Goal: Communication & Community: Answer question/provide support

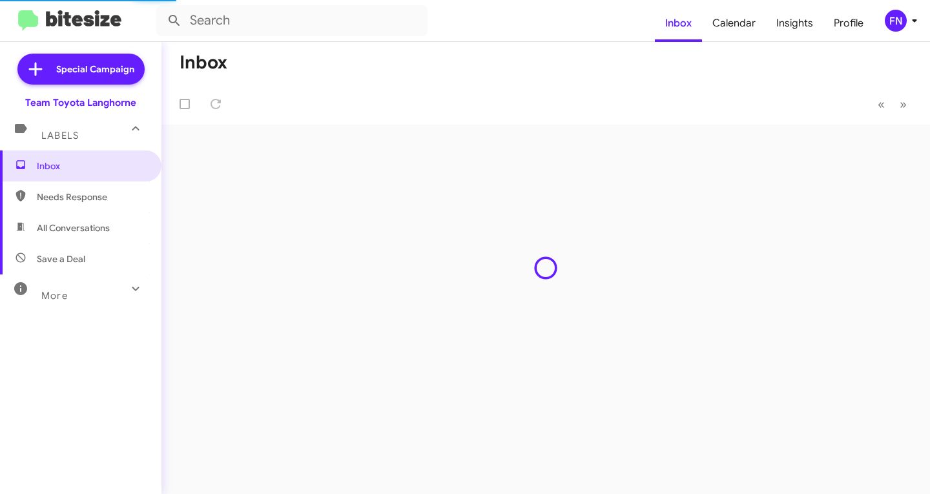
click at [94, 218] on span "All Conversations" at bounding box center [81, 228] width 162 height 31
type input "in:all-conversations"
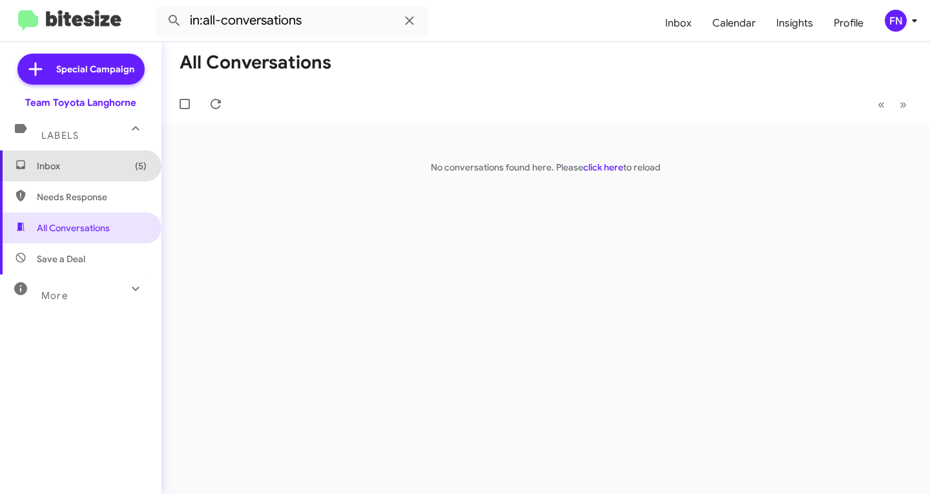
click at [125, 173] on span "Inbox (5)" at bounding box center [81, 166] width 162 height 31
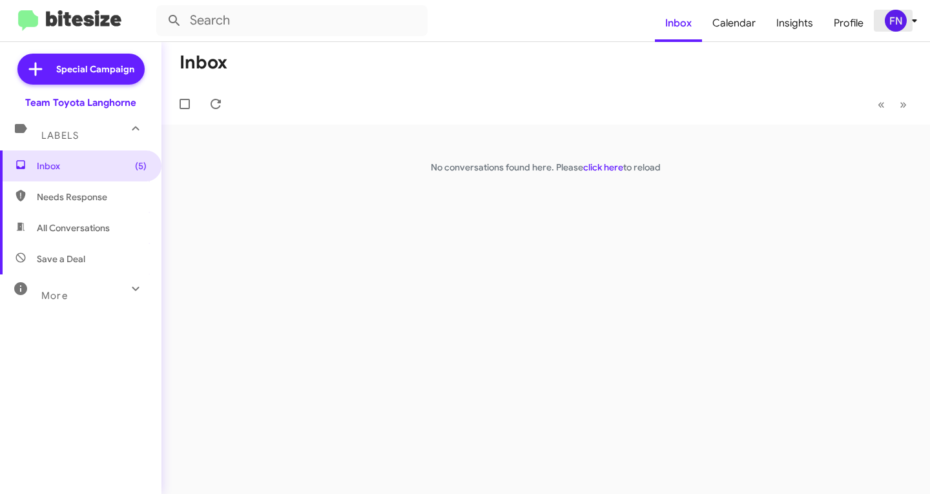
click at [910, 22] on icon at bounding box center [915, 21] width 16 height 16
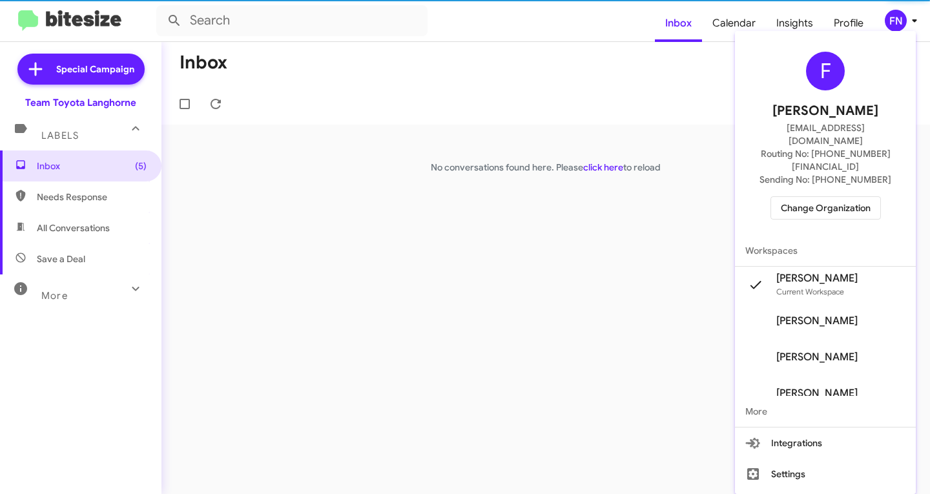
click at [823, 197] on span "Change Organization" at bounding box center [826, 208] width 90 height 22
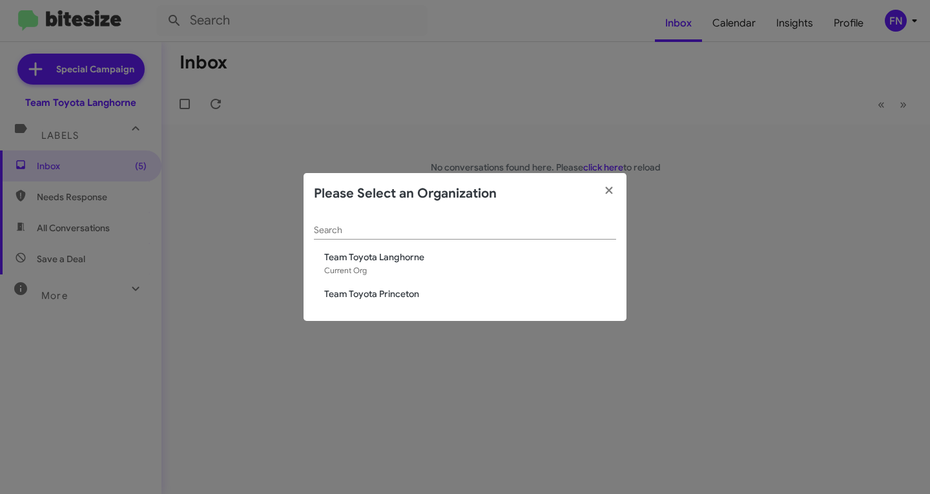
click at [310, 286] on div "Search Team Toyota Langhorne Current Org Team Toyota Princeton" at bounding box center [465, 268] width 323 height 107
click at [333, 287] on div "Search Team Toyota Langhorne Current Org Team Toyota Princeton" at bounding box center [465, 268] width 323 height 107
click at [612, 183] on fa-icon "button" at bounding box center [609, 191] width 15 height 19
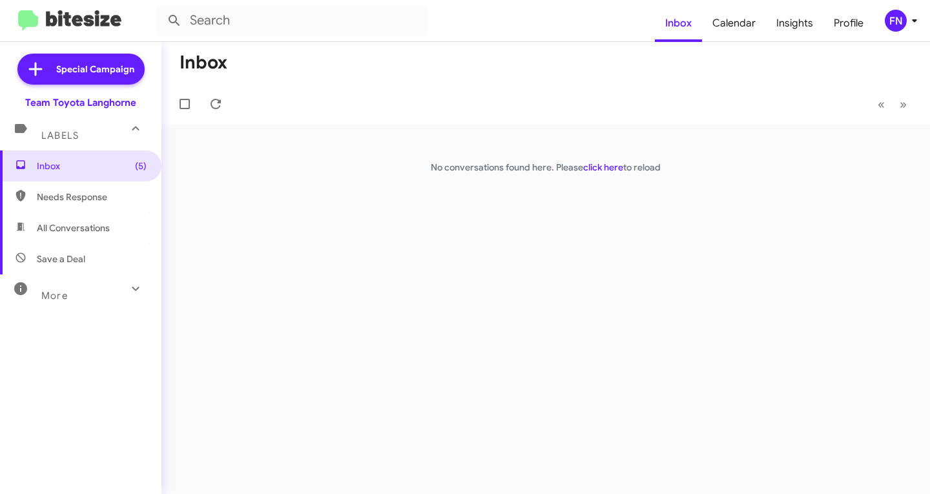
drag, startPoint x: 907, startPoint y: 18, endPoint x: 899, endPoint y: 21, distance: 9.0
click at [895, 23] on div "FN" at bounding box center [896, 21] width 22 height 22
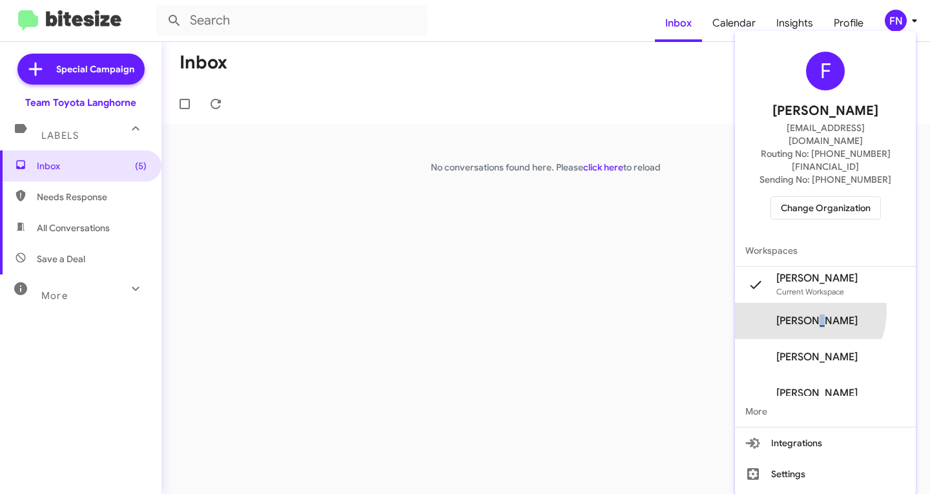
click at [822, 303] on span "Felicia Nazario's" at bounding box center [825, 321] width 181 height 36
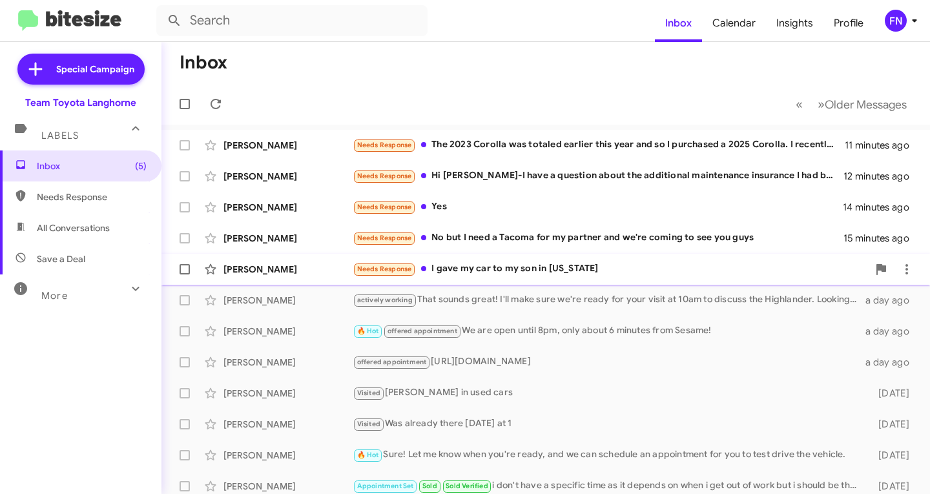
click at [270, 280] on div "[PERSON_NAME] Needs Response I gave my car to my son in [US_STATE] 16 minutes a…" at bounding box center [546, 270] width 748 height 26
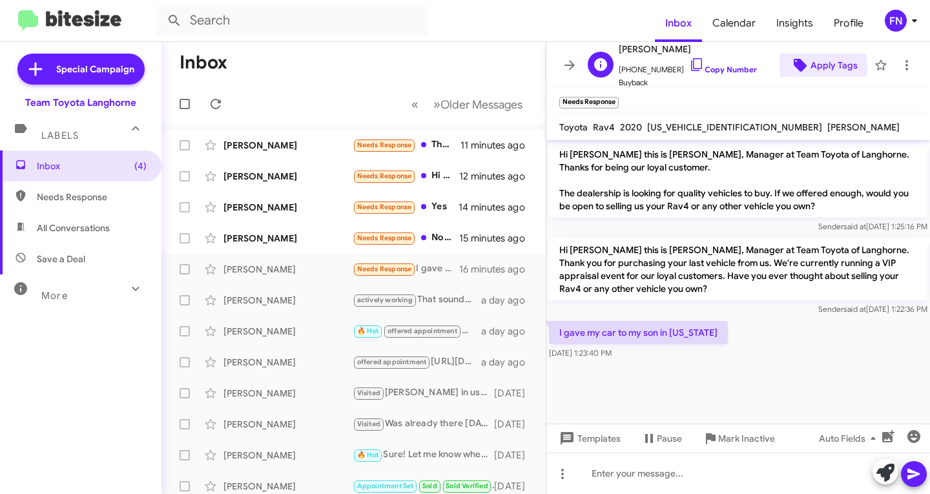
click at [794, 65] on icon at bounding box center [800, 65] width 13 height 13
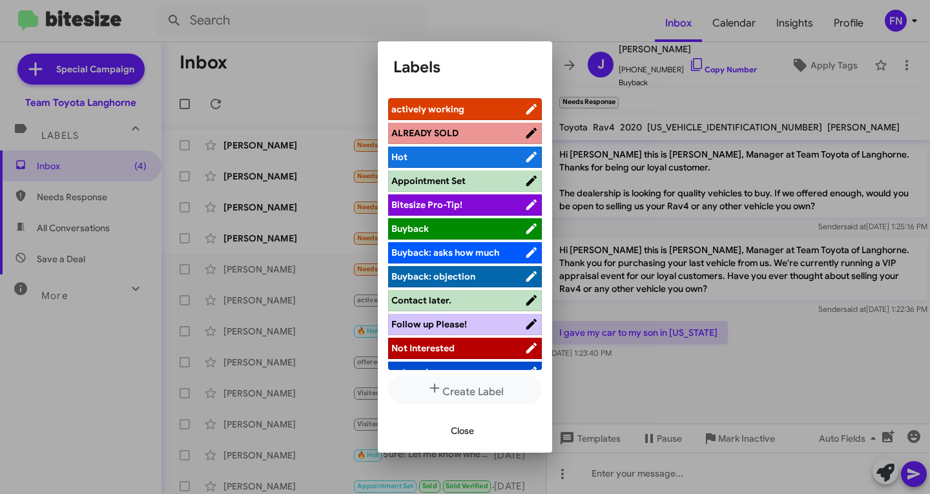
click at [439, 356] on li "Not Interested" at bounding box center [465, 348] width 154 height 21
click at [439, 352] on span "Not Interested" at bounding box center [423, 348] width 63 height 12
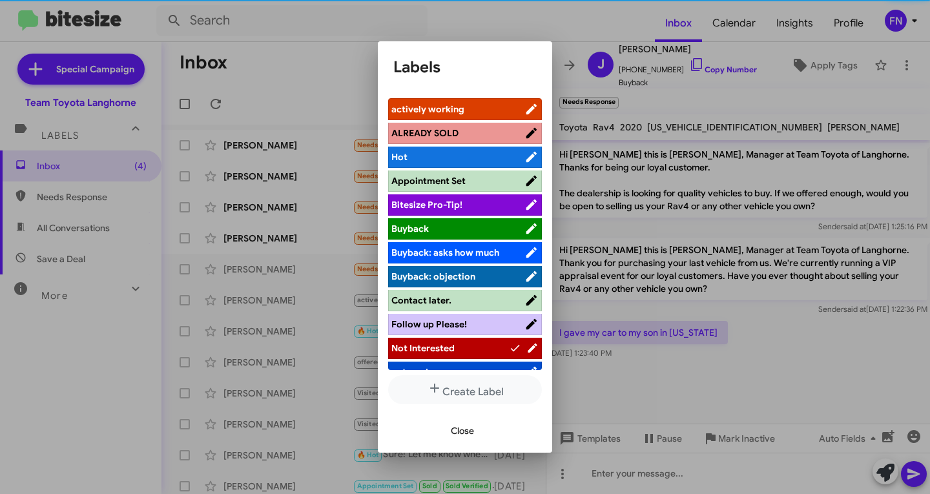
click at [459, 432] on span "Close" at bounding box center [462, 430] width 23 height 23
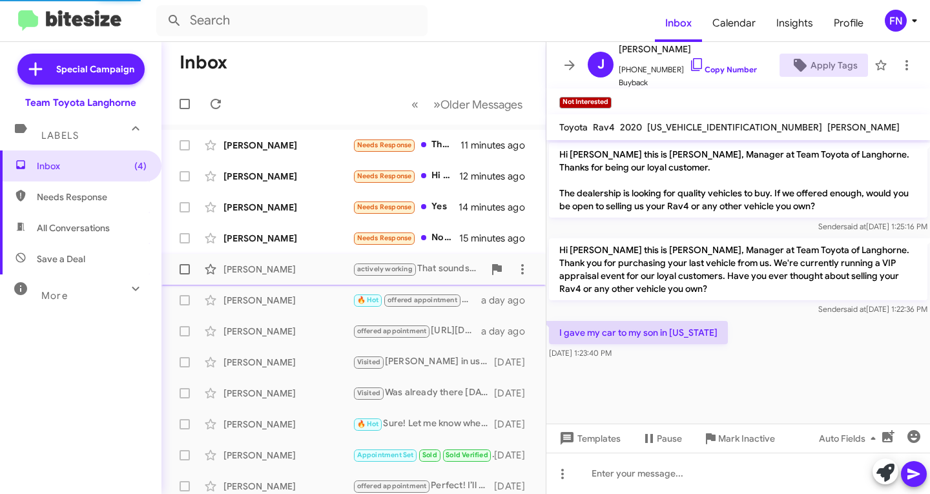
click at [286, 259] on div "[PERSON_NAME] actively working That sounds great! I'll make sure we're ready fo…" at bounding box center [354, 270] width 364 height 26
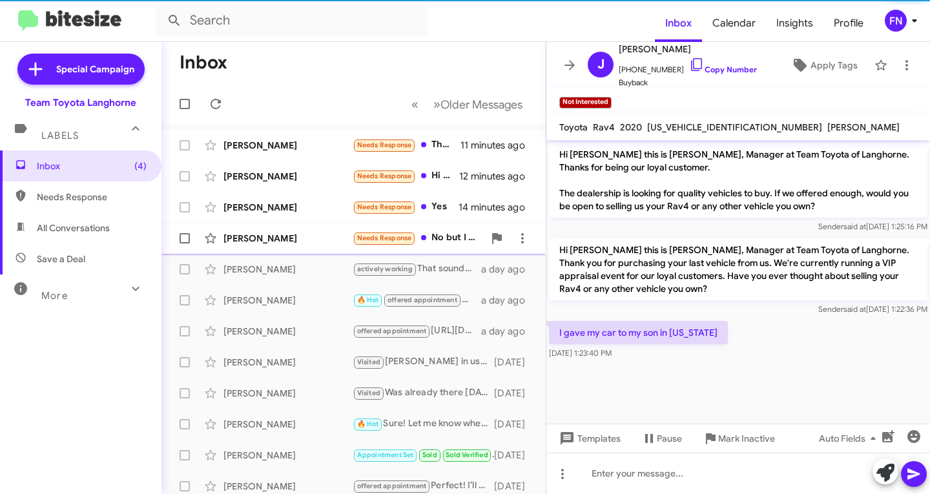
click at [299, 246] on div "[PERSON_NAME] Needs Response No but I need a Tacoma for my partner and we're co…" at bounding box center [354, 239] width 364 height 26
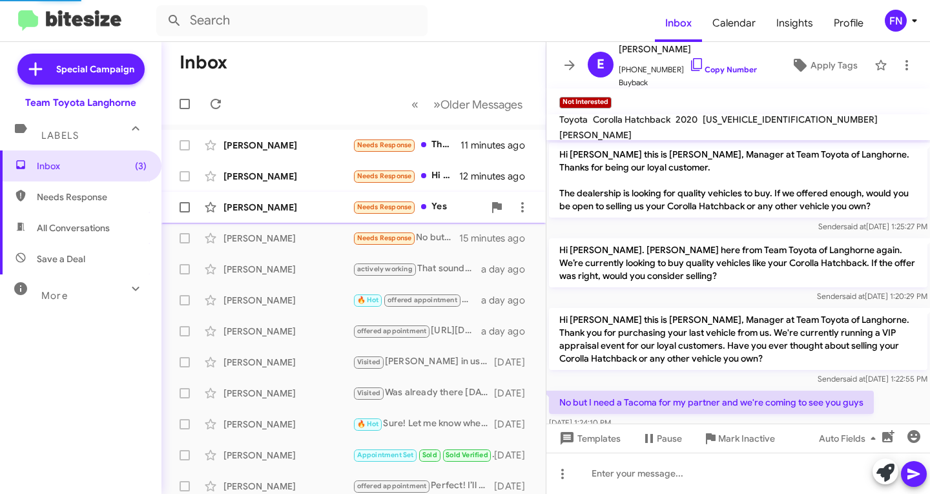
scroll to position [21, 0]
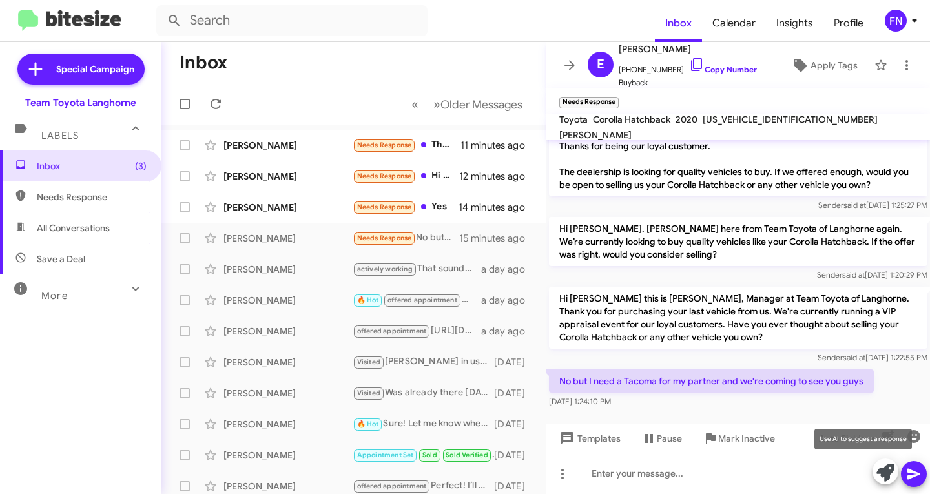
click at [881, 470] on icon at bounding box center [886, 473] width 18 height 18
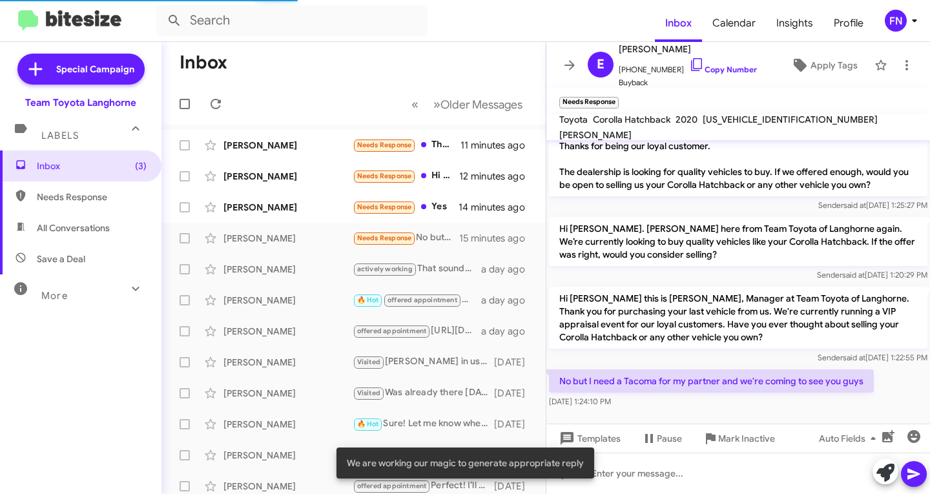
scroll to position [47, 0]
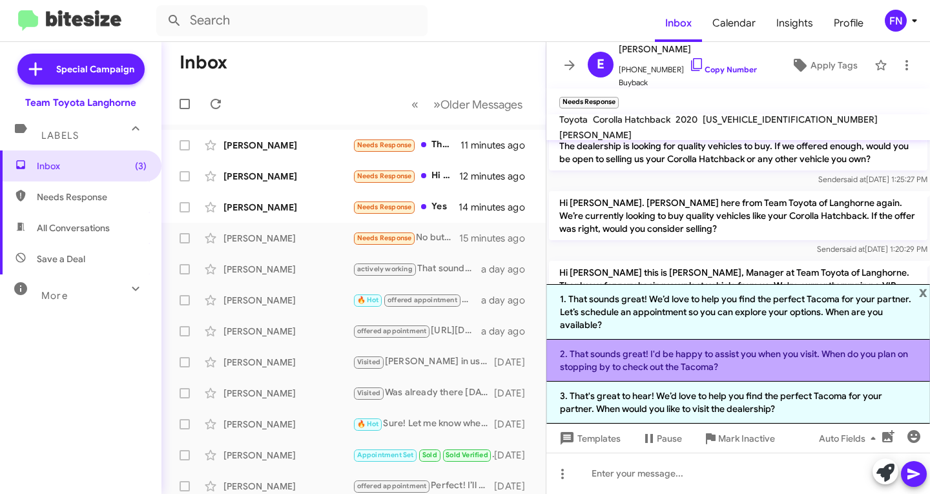
click at [647, 375] on li "2. That sounds great! I'd be happy to assist you when you visit. When do you pl…" at bounding box center [739, 361] width 384 height 42
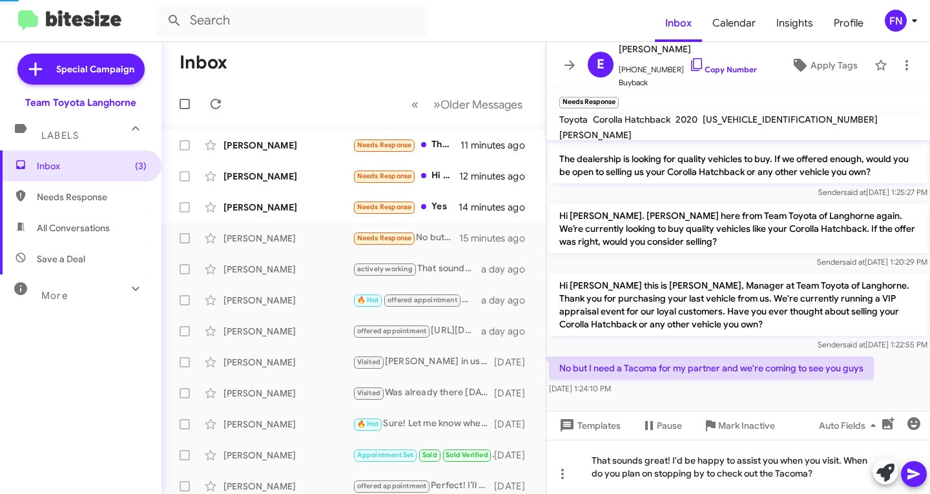
scroll to position [34, 0]
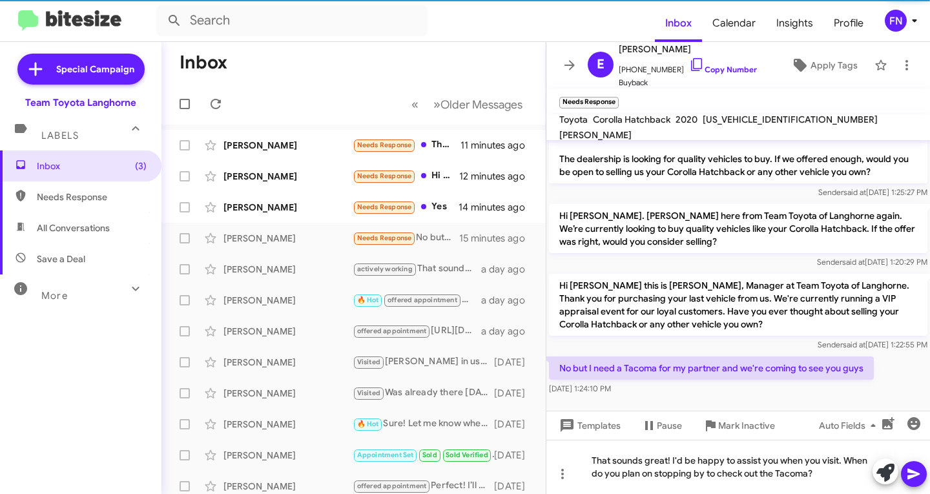
click at [909, 474] on icon at bounding box center [915, 475] width 16 height 16
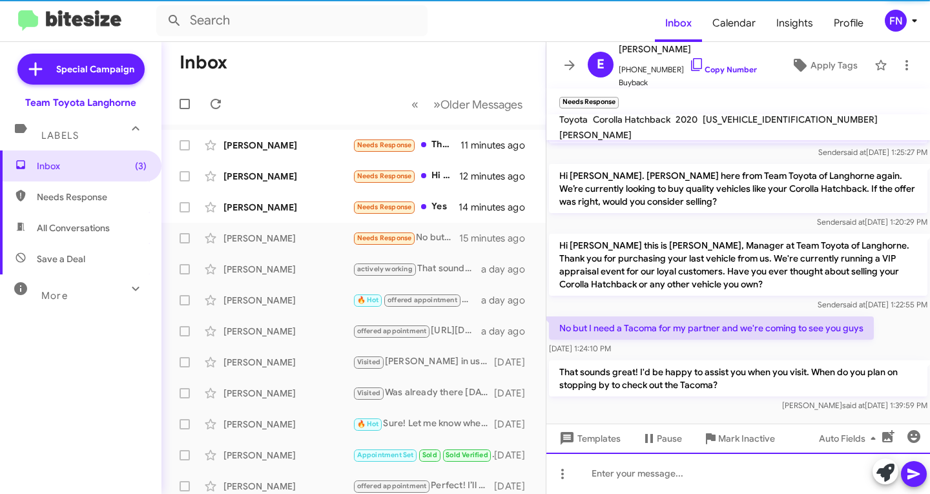
scroll to position [81, 0]
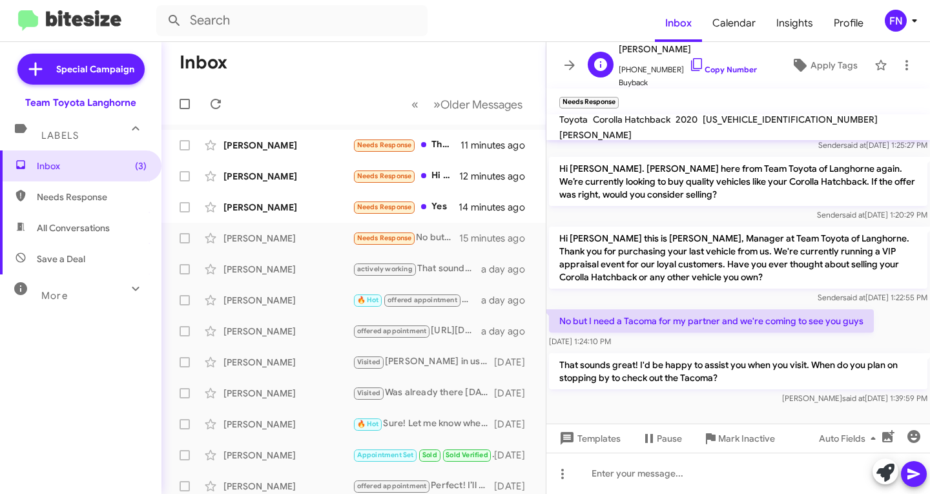
click at [821, 78] on div "E [PERSON_NAME] [PHONE_NUMBER] Copy Number Buyback Apply Tags" at bounding box center [726, 65] width 286 height 48
click at [824, 71] on span "Apply Tags" at bounding box center [834, 65] width 47 height 23
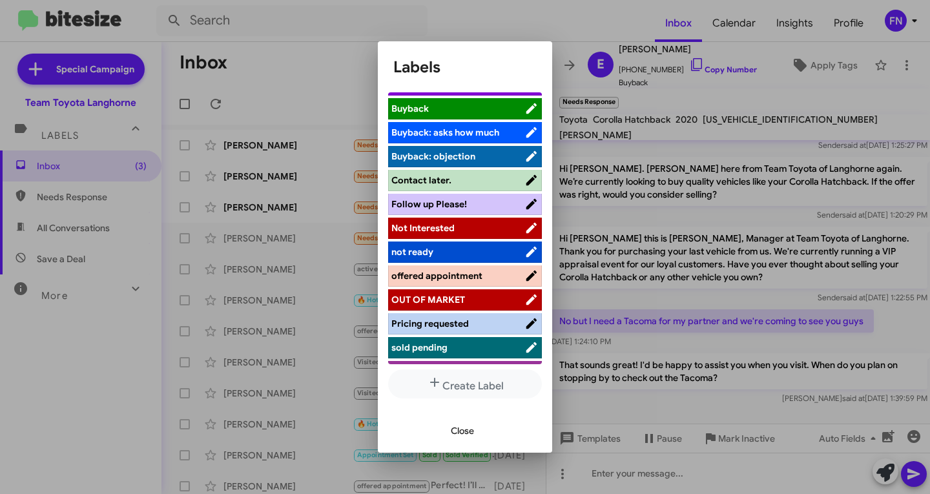
scroll to position [183, 0]
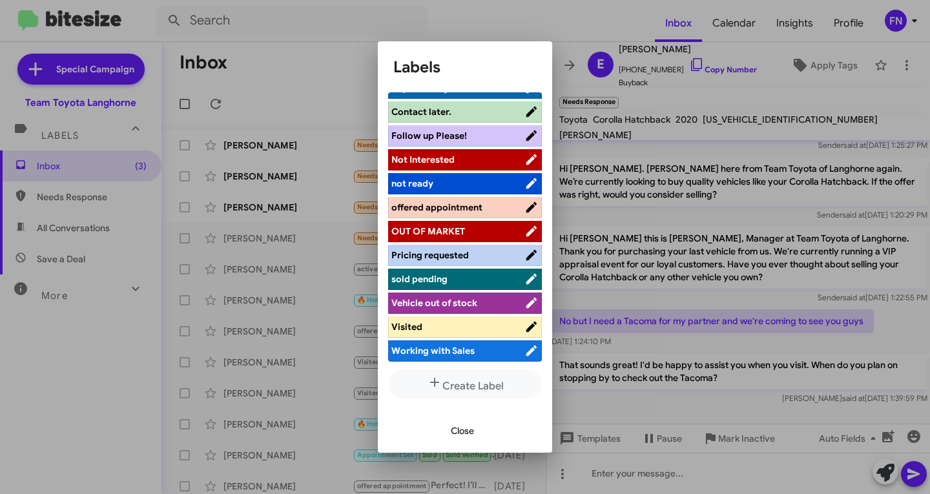
click at [445, 204] on span "offered appointment" at bounding box center [437, 208] width 91 height 12
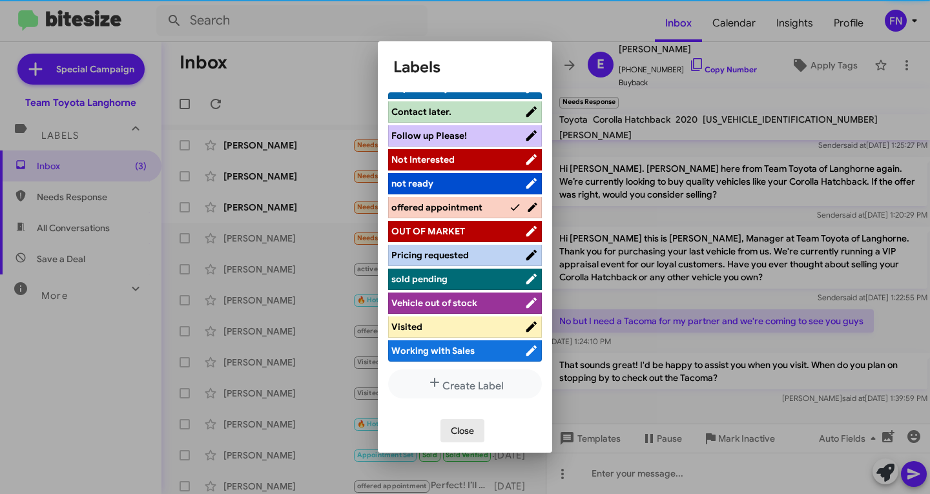
click at [473, 437] on span "Close" at bounding box center [462, 430] width 23 height 23
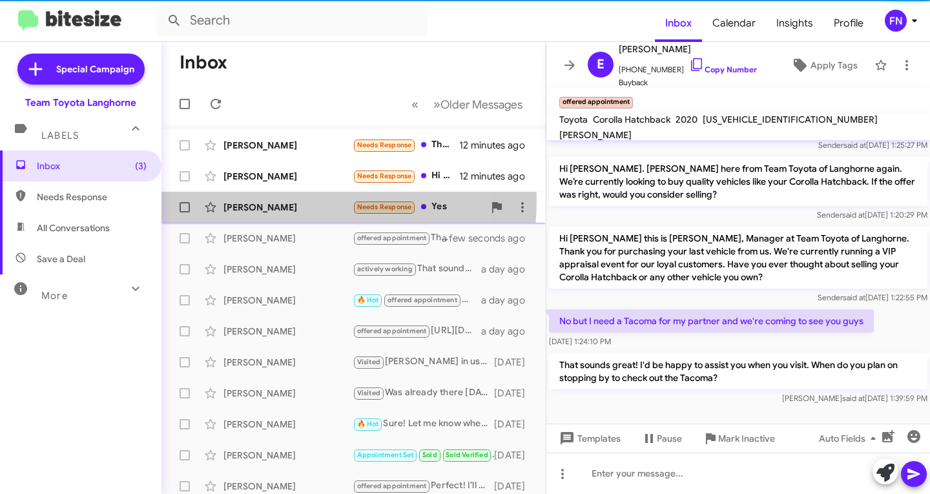
click at [268, 200] on div "[PERSON_NAME] Needs Response Yes 14 minutes ago" at bounding box center [354, 207] width 364 height 26
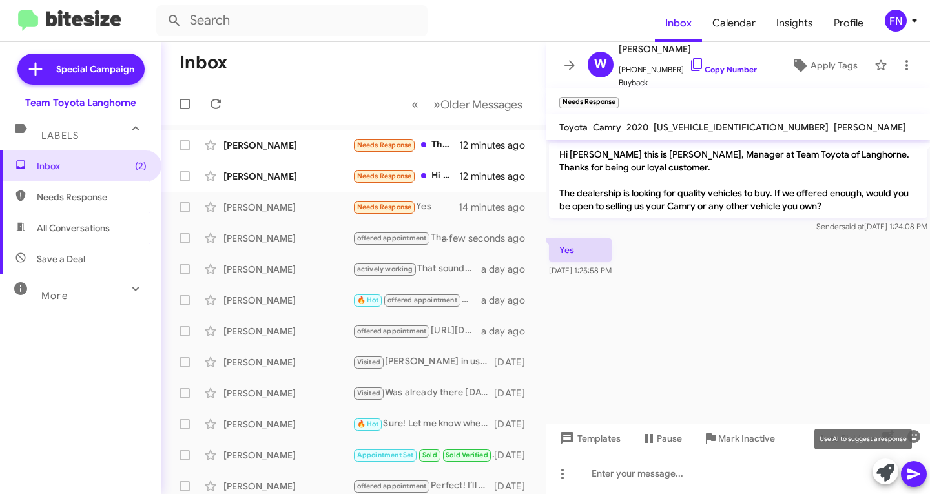
click at [885, 477] on icon at bounding box center [886, 473] width 18 height 18
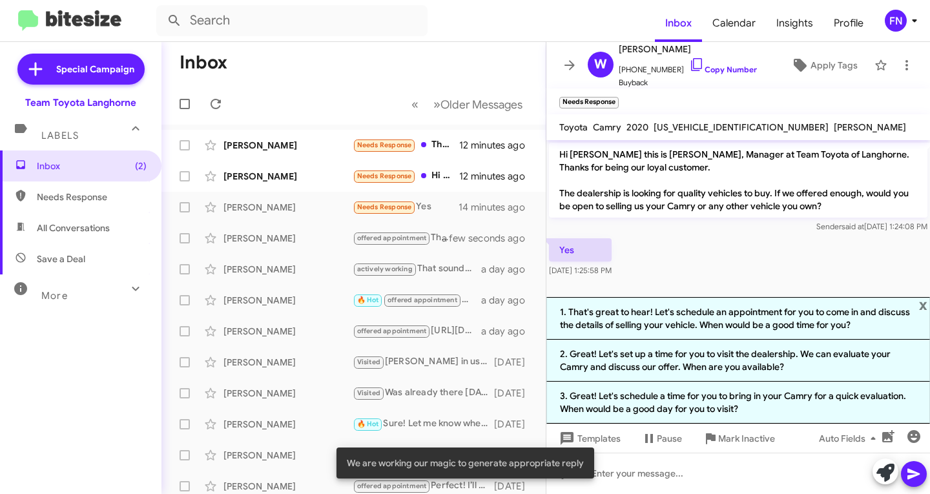
drag, startPoint x: 658, startPoint y: 308, endPoint x: 695, endPoint y: 328, distance: 41.9
click at [659, 312] on li "1. That's great to hear! Let's schedule an appointment for you to come in and d…" at bounding box center [739, 318] width 384 height 43
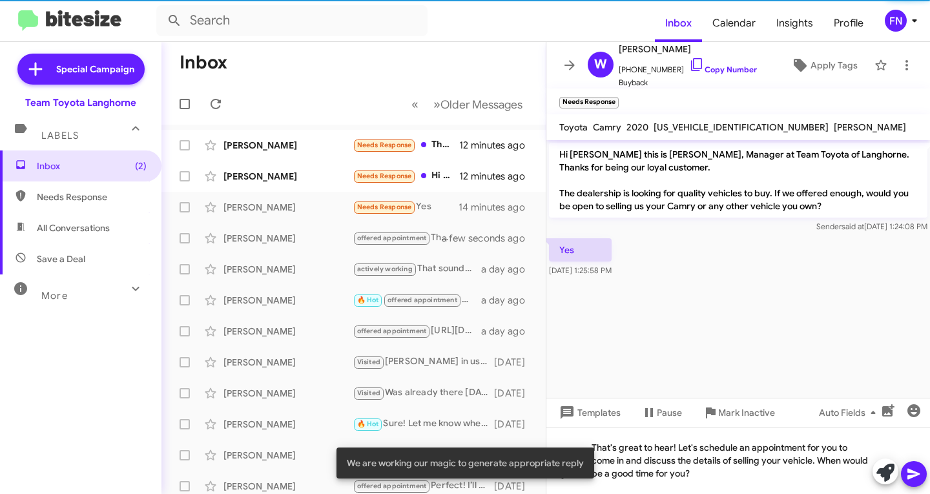
click at [914, 478] on icon at bounding box center [915, 475] width 16 height 16
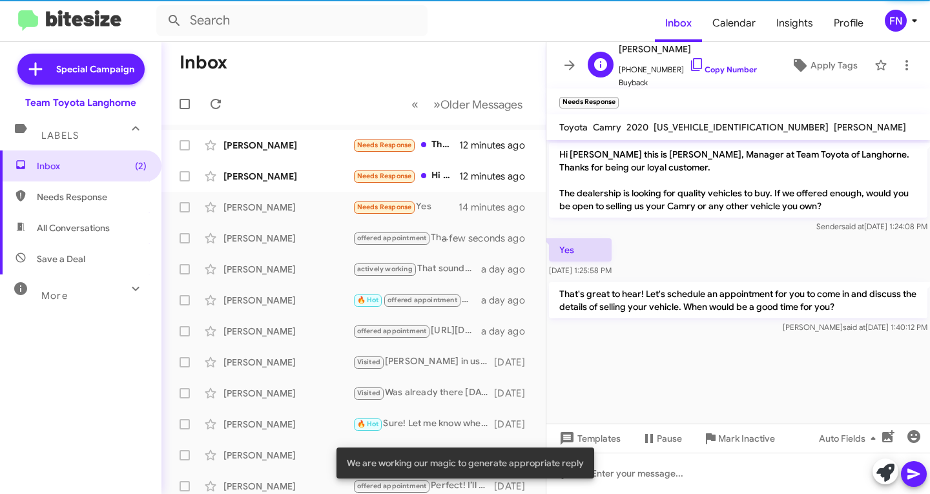
click at [804, 85] on div "[PERSON_NAME] [PHONE_NUMBER] Copy Number Buyback Apply Tags" at bounding box center [726, 65] width 286 height 48
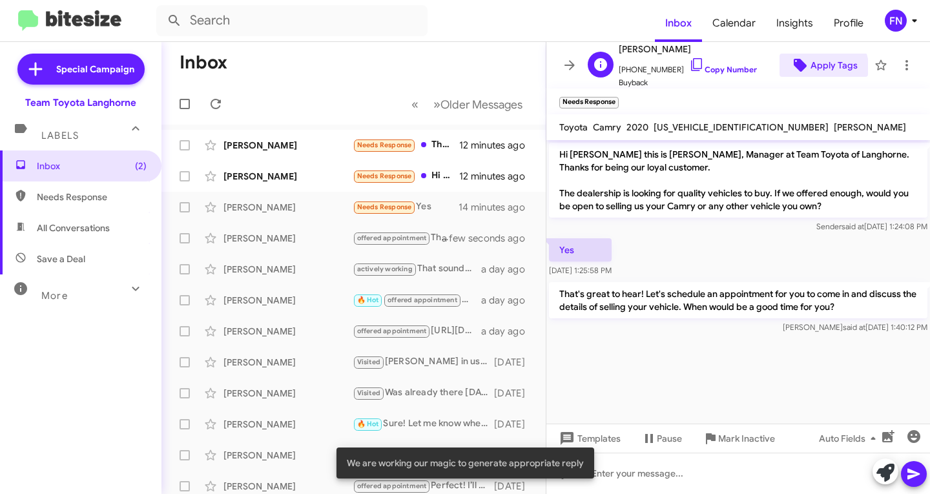
click at [811, 70] on span "Apply Tags" at bounding box center [834, 65] width 47 height 23
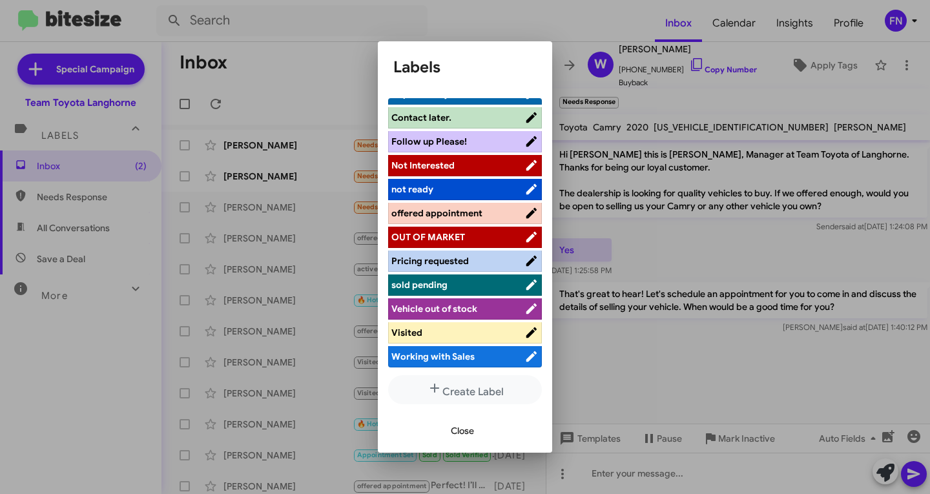
click at [487, 239] on span "OUT OF MARKET" at bounding box center [458, 237] width 133 height 13
click at [488, 213] on span "offered appointment" at bounding box center [452, 213] width 121 height 13
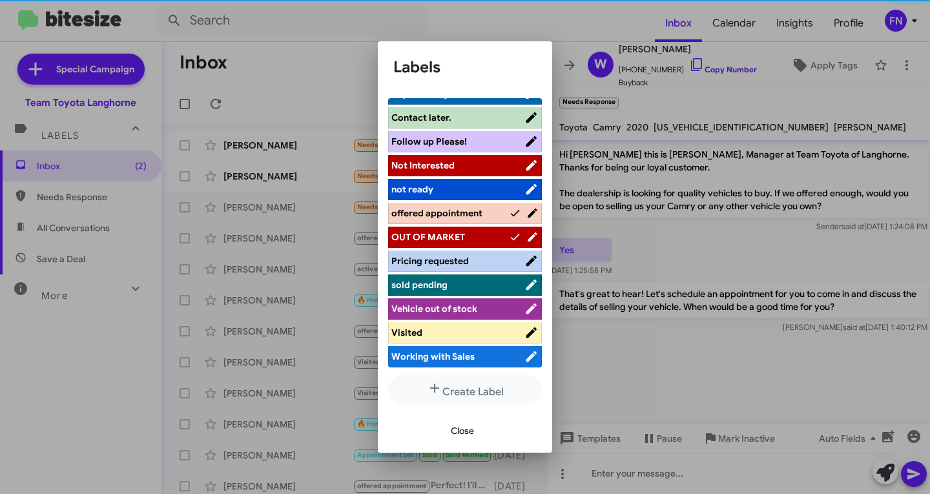
click at [509, 235] on icon at bounding box center [515, 237] width 12 height 16
click at [467, 439] on span "Close" at bounding box center [462, 430] width 23 height 23
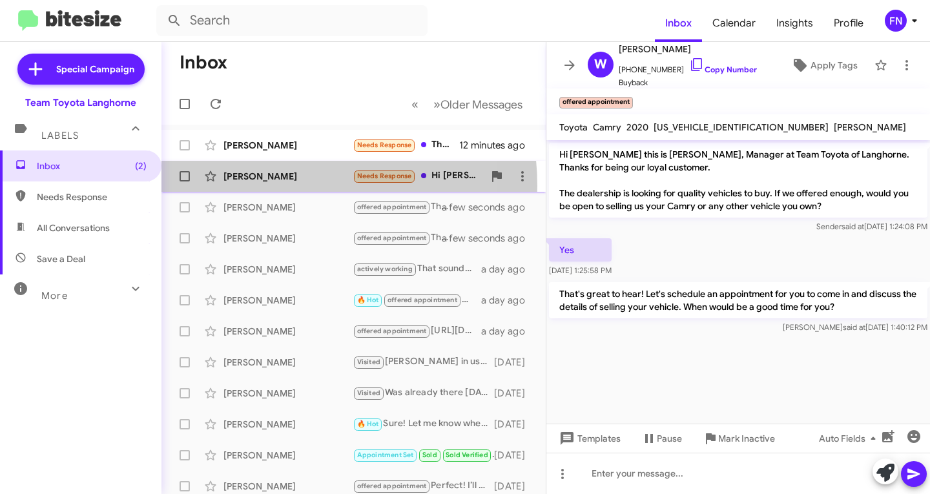
click at [271, 186] on div "[PERSON_NAME] Needs Response Hi [PERSON_NAME]-I have a question about the addit…" at bounding box center [354, 176] width 364 height 26
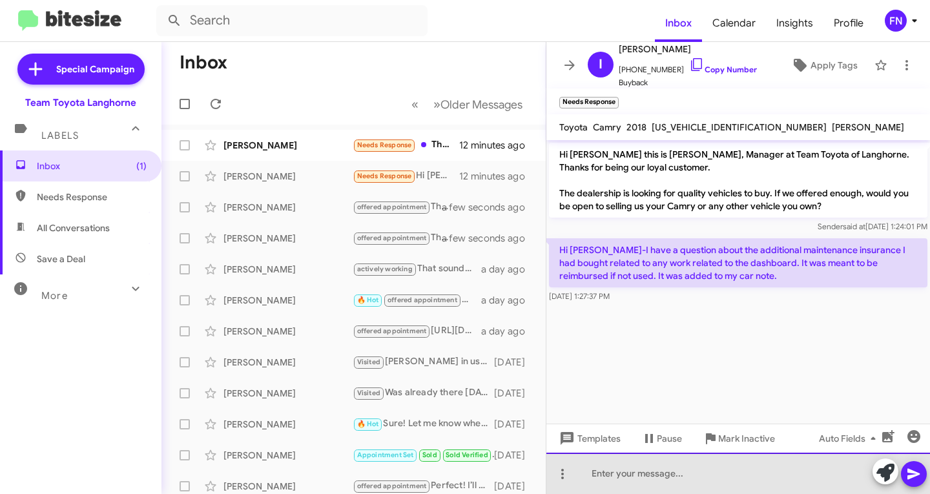
click at [699, 476] on div at bounding box center [739, 473] width 384 height 41
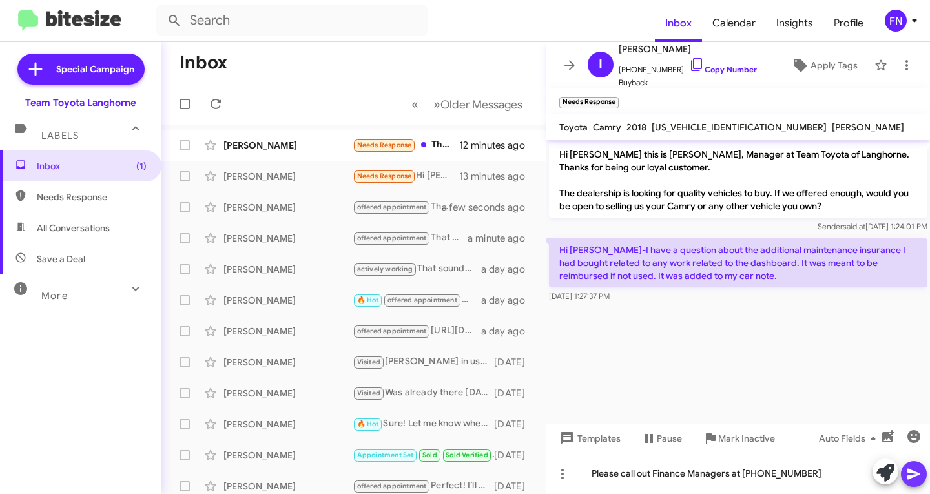
click at [905, 471] on button at bounding box center [914, 474] width 26 height 26
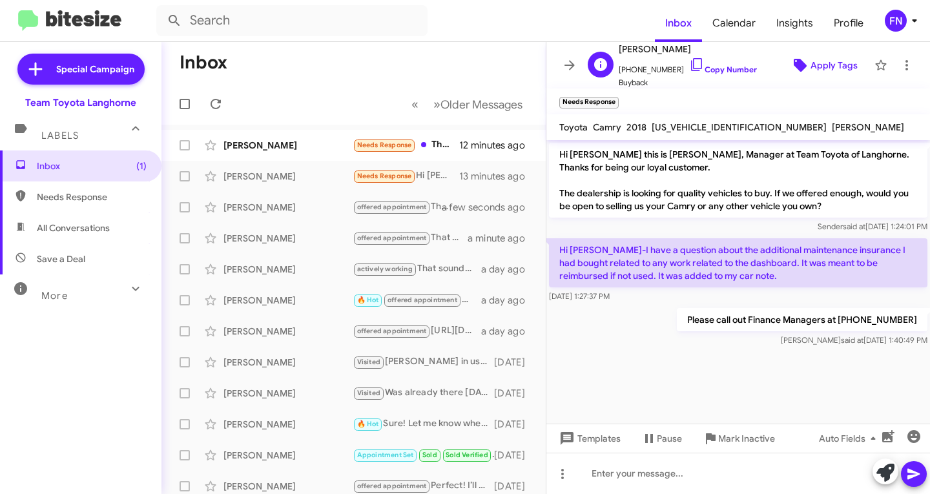
click at [819, 66] on span "Apply Tags" at bounding box center [834, 65] width 47 height 23
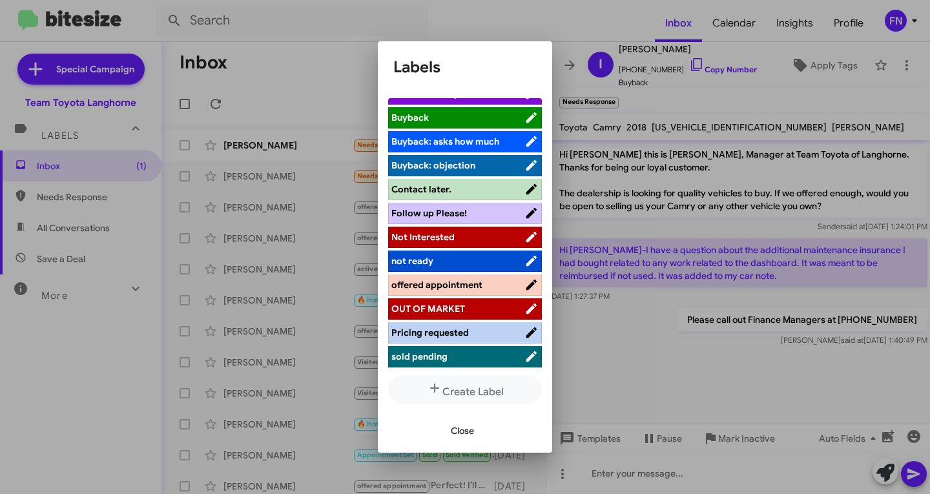
scroll to position [183, 0]
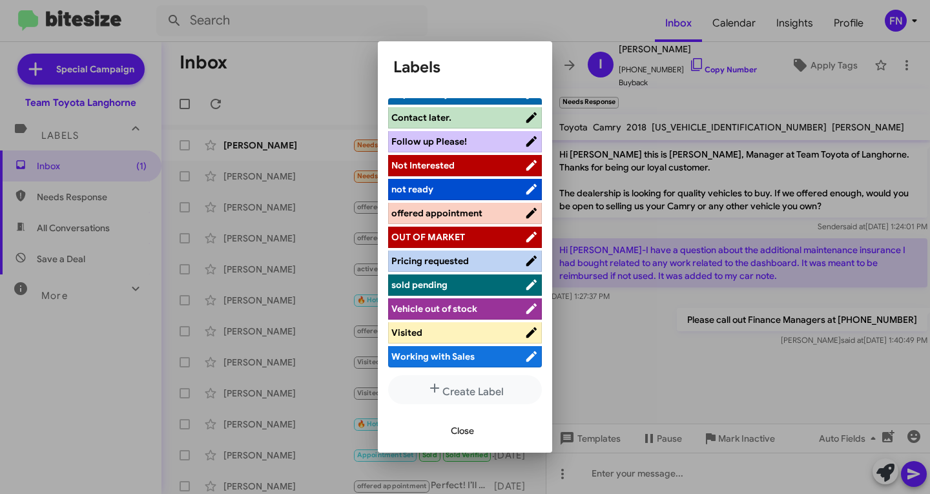
click at [476, 156] on li "Not Interested" at bounding box center [465, 165] width 154 height 21
click at [471, 166] on span "Not Interested" at bounding box center [458, 165] width 133 height 13
click at [472, 434] on span "Close" at bounding box center [462, 430] width 23 height 23
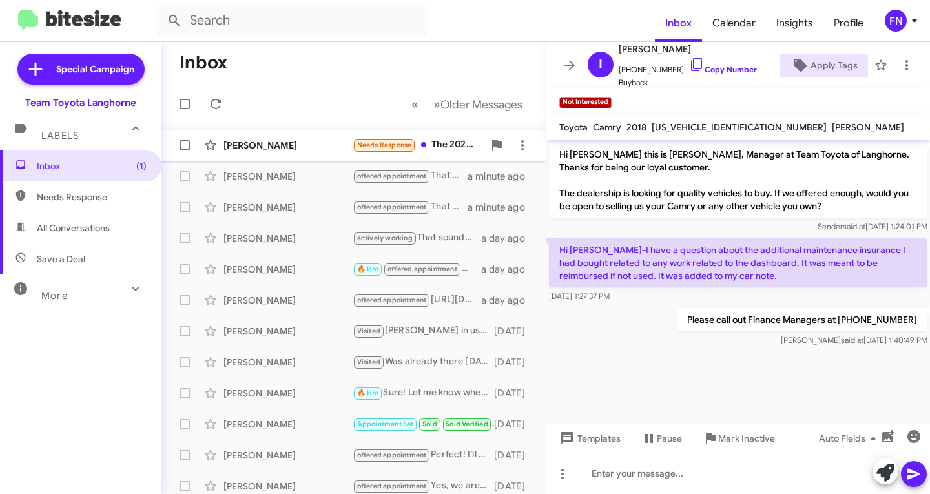
click at [291, 145] on div "[PERSON_NAME]" at bounding box center [288, 145] width 129 height 13
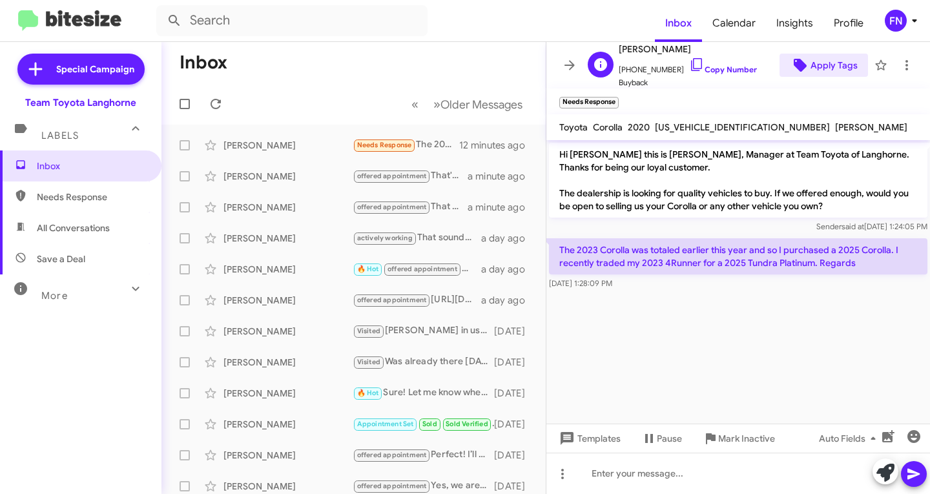
click at [820, 67] on span "Apply Tags" at bounding box center [834, 65] width 47 height 23
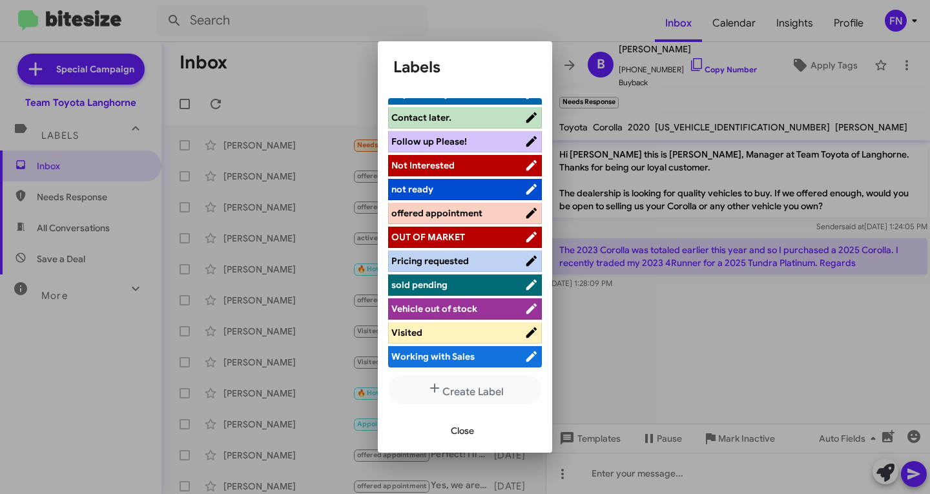
click at [460, 166] on span "Not Interested" at bounding box center [458, 165] width 133 height 13
click at [467, 426] on span "Close" at bounding box center [462, 430] width 23 height 23
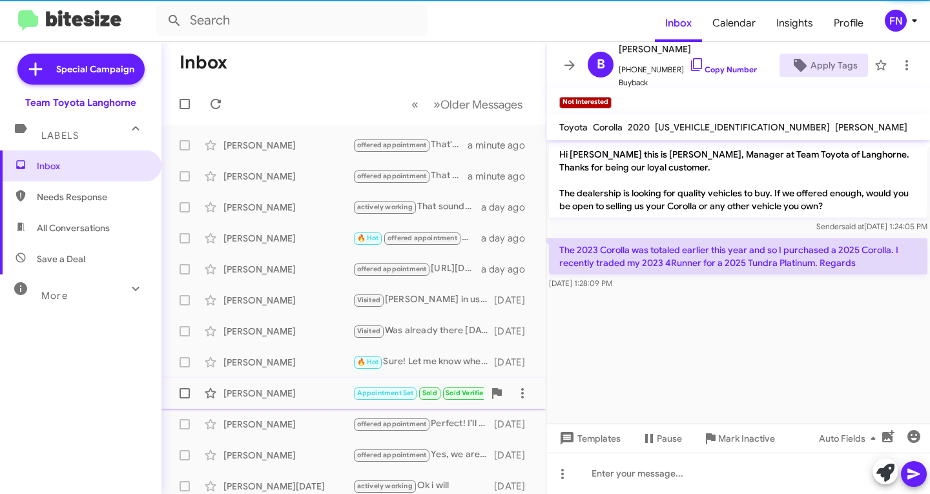
click at [89, 247] on span "Save a Deal" at bounding box center [81, 259] width 162 height 31
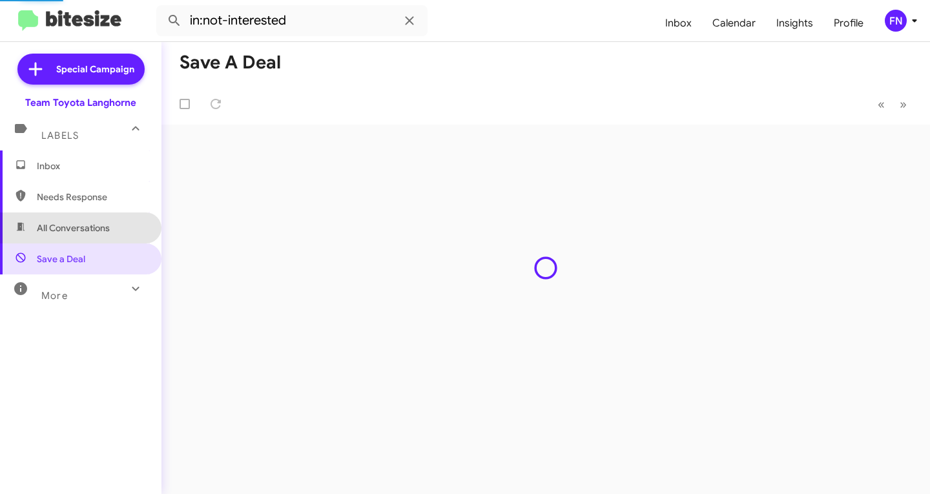
click at [98, 221] on span "All Conversations" at bounding box center [81, 228] width 162 height 31
type input "in:all-conversations"
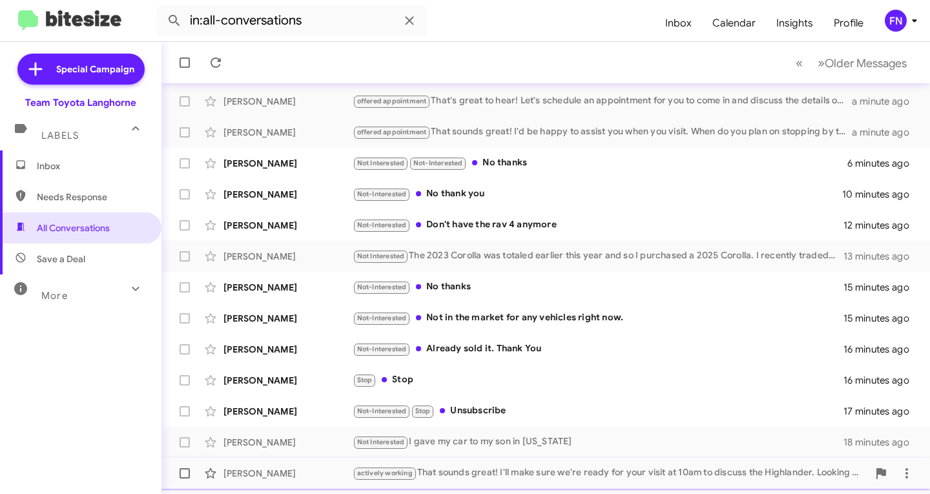
scroll to position [256, 0]
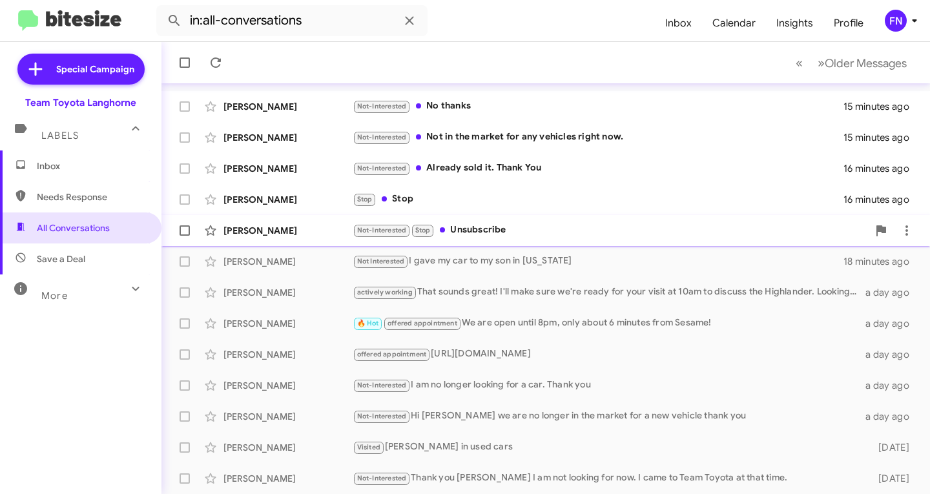
click at [306, 238] on div "[PERSON_NAME] Not-Interested Stop Unsubscribe 17 minutes ago" at bounding box center [546, 231] width 748 height 26
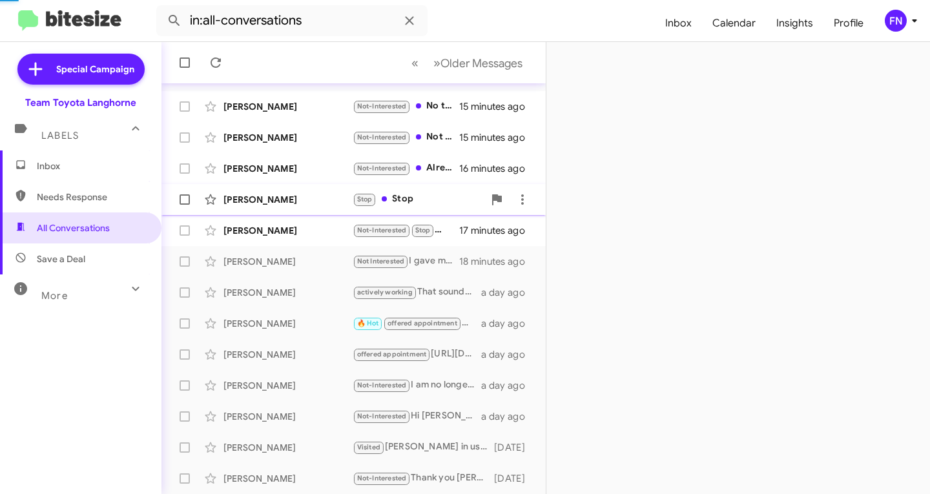
click at [307, 205] on div "[PERSON_NAME]" at bounding box center [288, 199] width 129 height 13
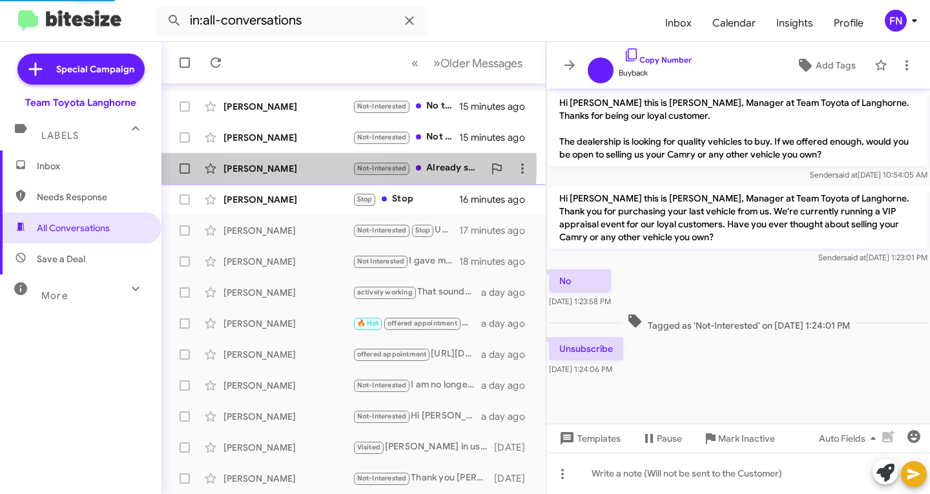
click at [297, 165] on div "[PERSON_NAME]" at bounding box center [288, 168] width 129 height 13
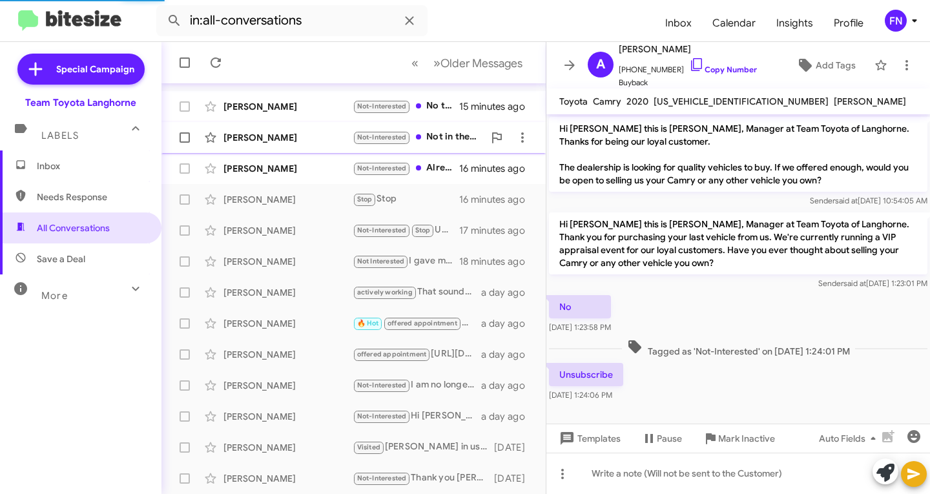
click at [294, 135] on div "[PERSON_NAME]" at bounding box center [288, 137] width 129 height 13
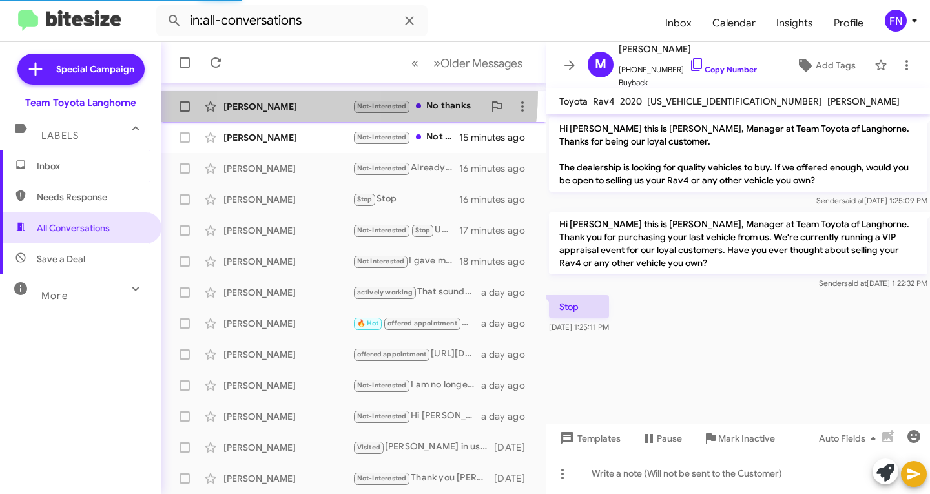
click at [295, 93] on span "[PERSON_NAME] Not-Interested No thanks 15 minutes ago" at bounding box center [354, 106] width 384 height 31
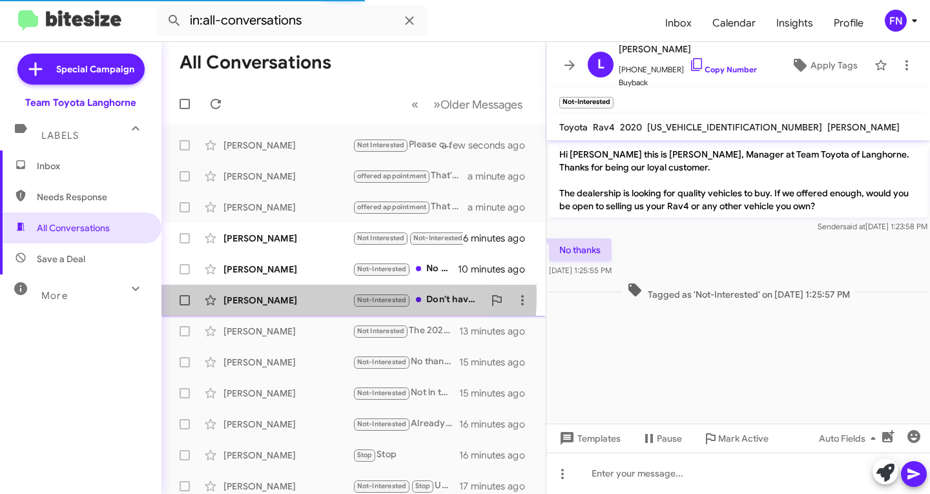
click at [268, 296] on div "[PERSON_NAME]" at bounding box center [288, 300] width 129 height 13
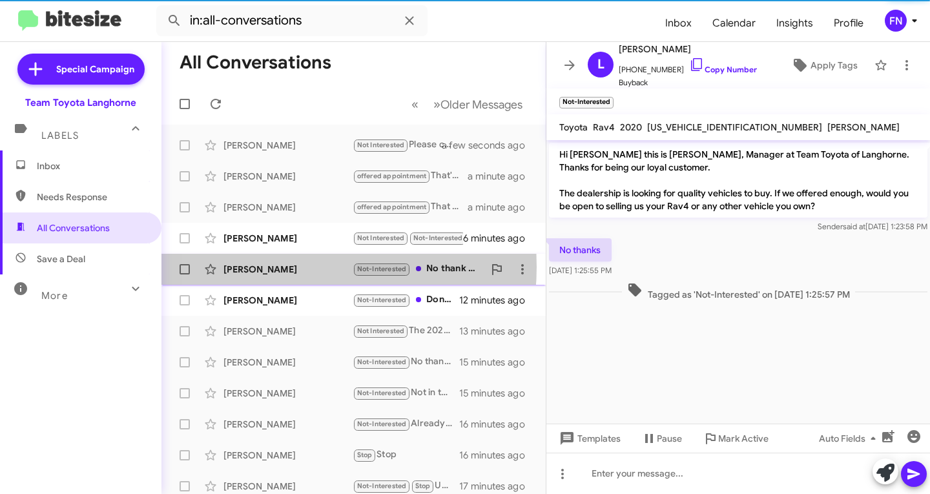
click at [277, 267] on div "[PERSON_NAME]" at bounding box center [288, 269] width 129 height 13
click at [284, 236] on div "[PERSON_NAME]" at bounding box center [288, 238] width 129 height 13
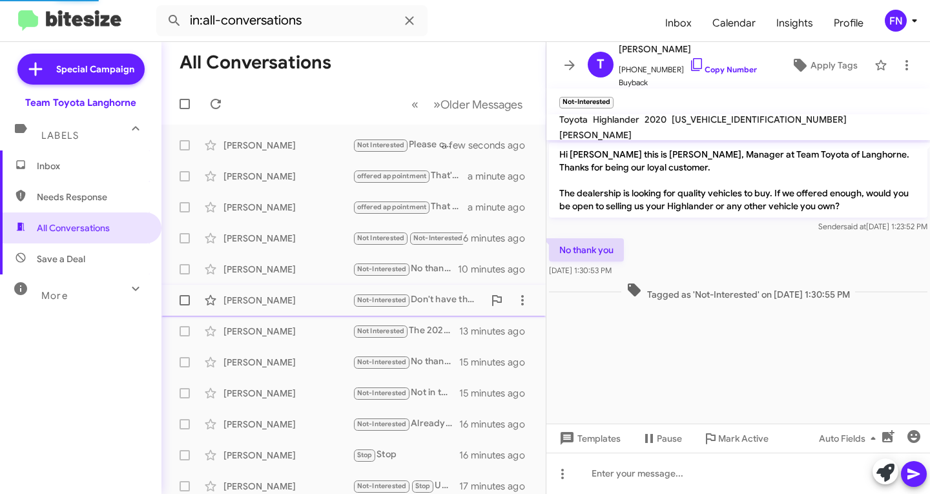
scroll to position [131, 0]
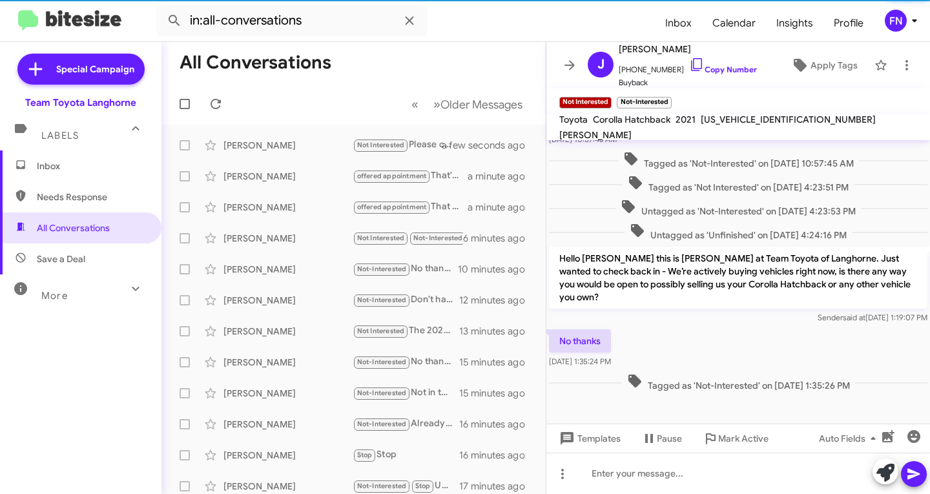
click at [121, 169] on span "Inbox" at bounding box center [92, 166] width 110 height 13
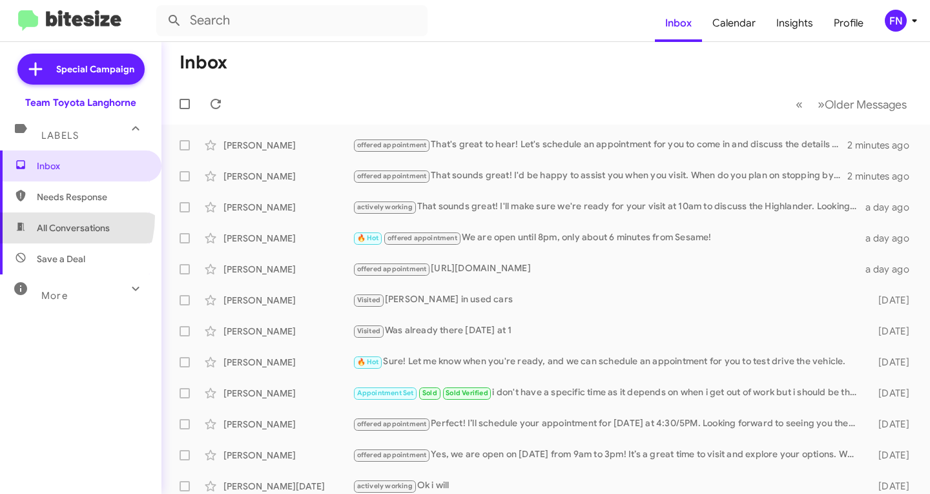
click at [45, 216] on span "All Conversations" at bounding box center [81, 228] width 162 height 31
type input "in:all-conversations"
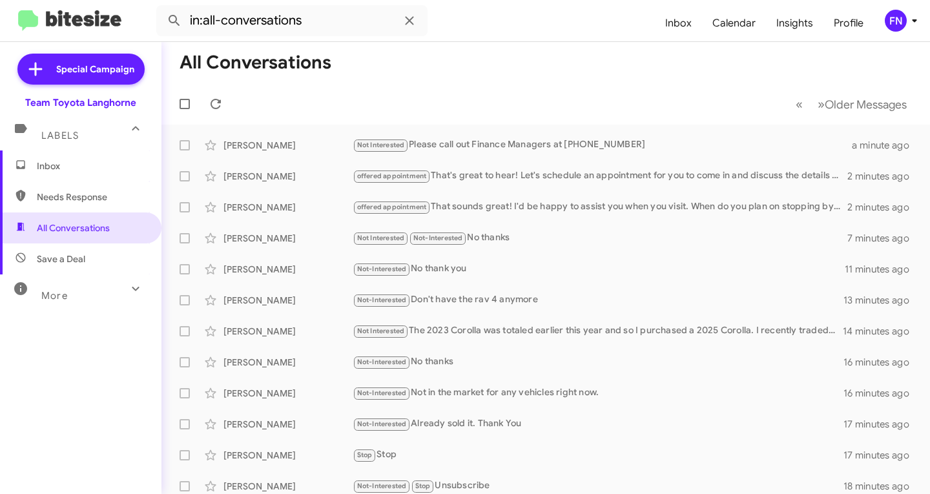
click at [59, 160] on span "Inbox" at bounding box center [92, 166] width 110 height 13
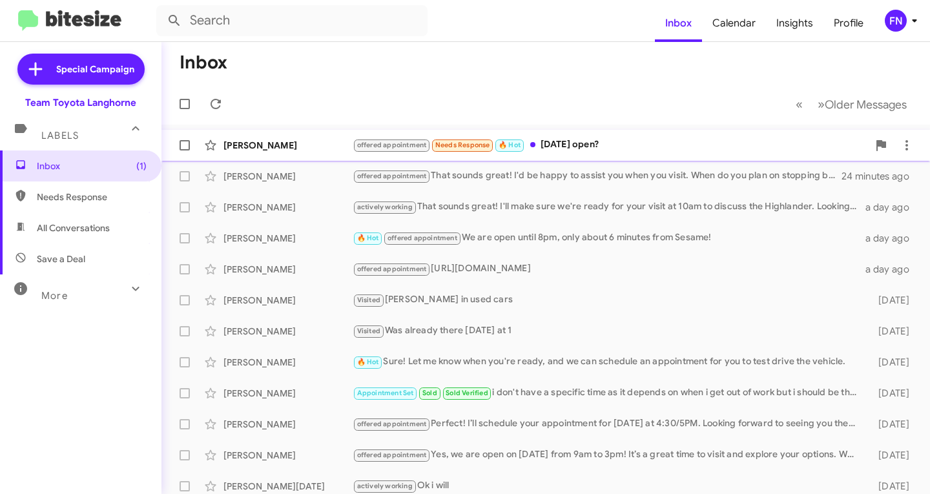
click at [277, 152] on div "[PERSON_NAME] offered appointment Needs Response 🔥 Hot [DATE] open? 19 minutes …" at bounding box center [546, 145] width 748 height 26
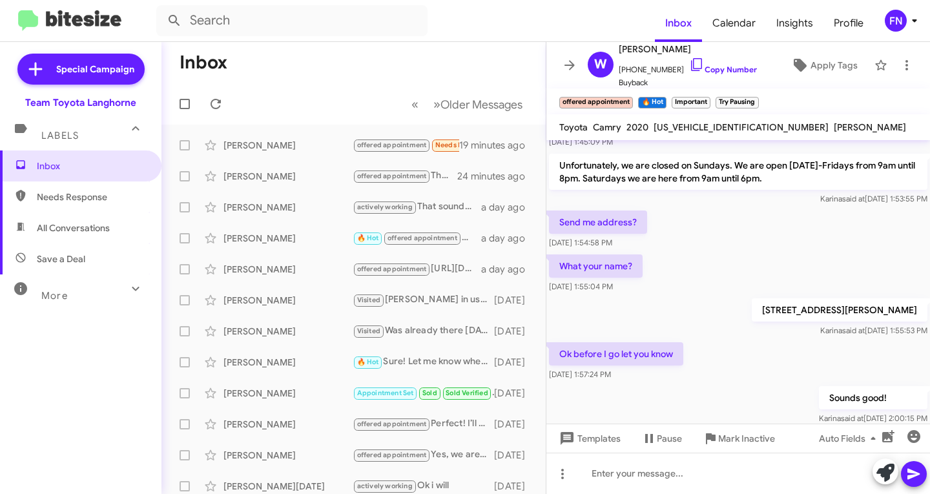
scroll to position [321, 0]
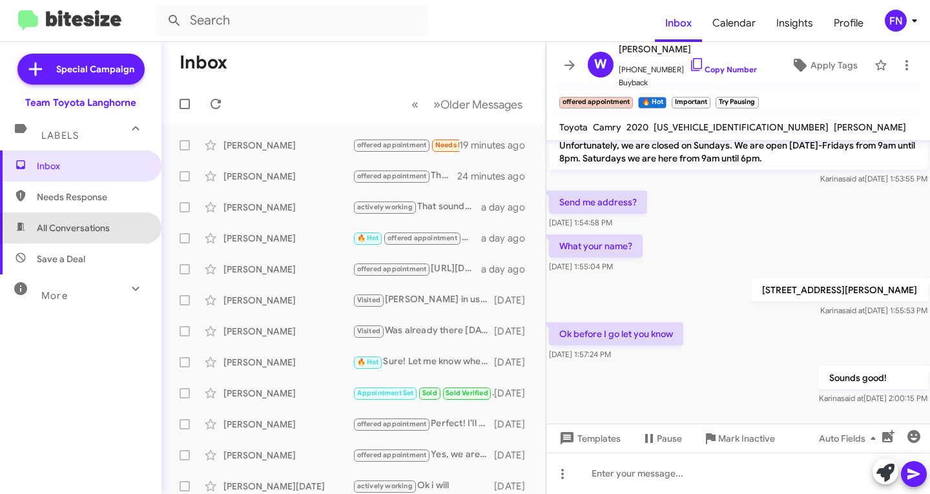
click at [90, 242] on span "All Conversations" at bounding box center [81, 228] width 162 height 31
type input "in:all-conversations"
